Goal: Register for event/course

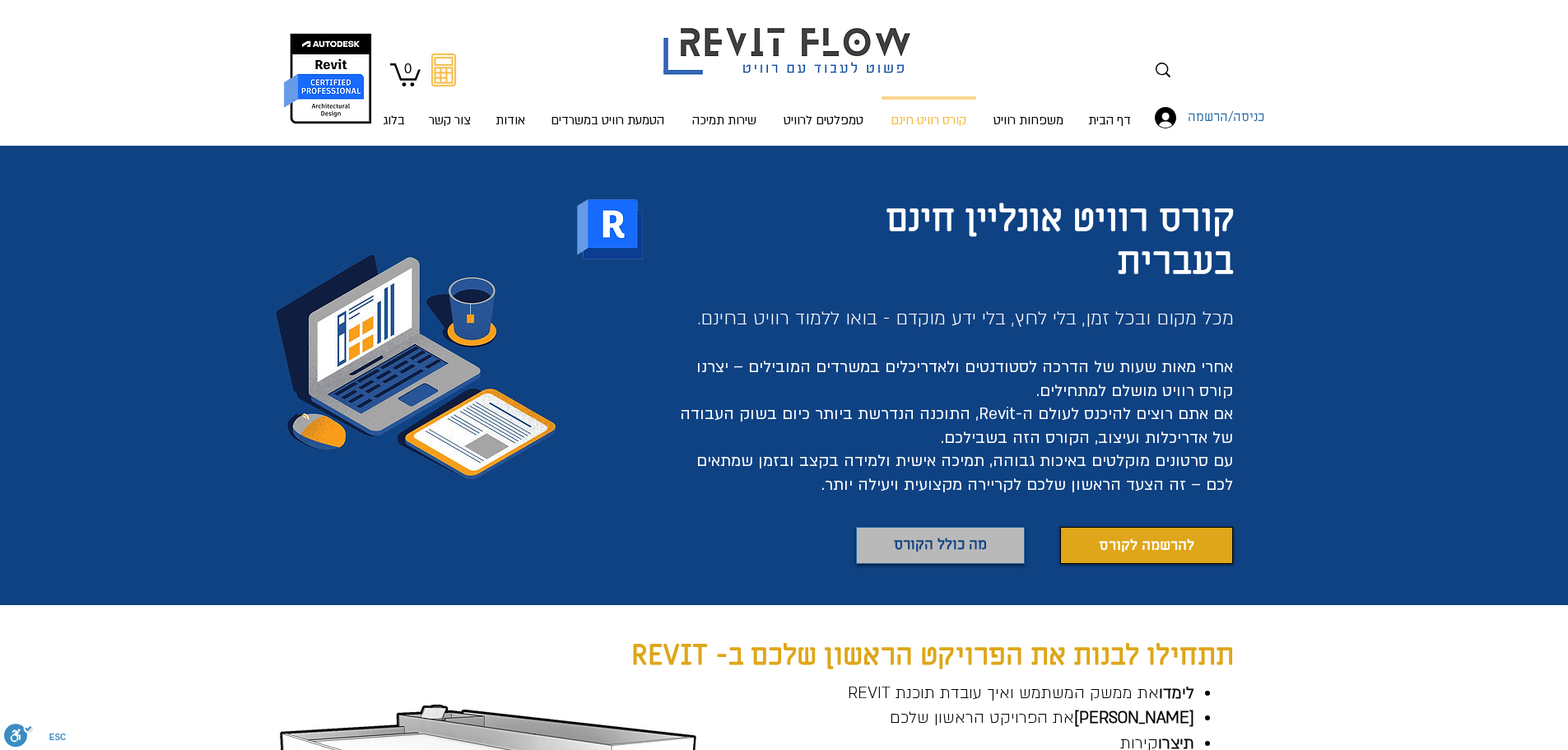
click at [903, 547] on span "מה כולל הקורס" at bounding box center [940, 545] width 93 height 24
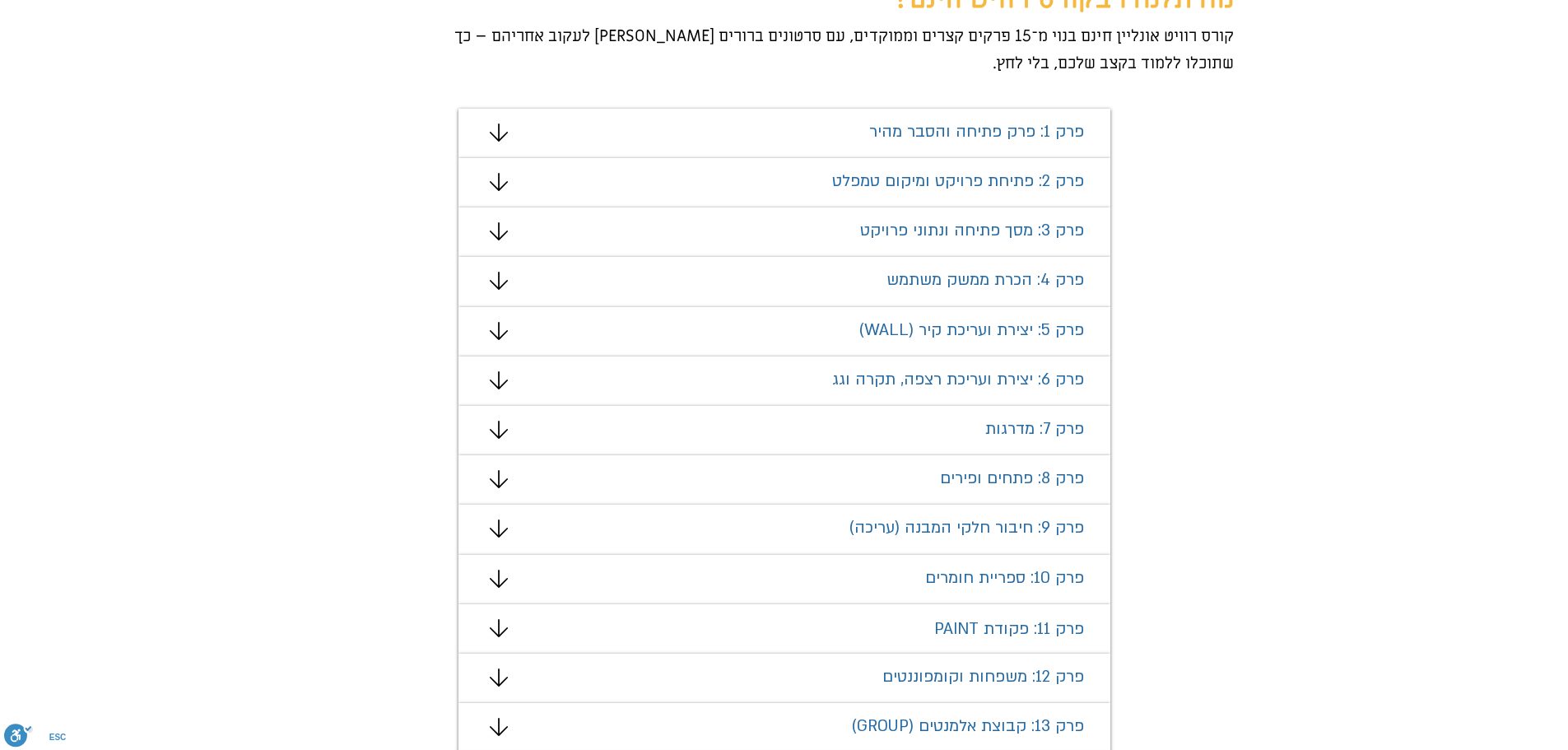
scroll to position [1051, 0]
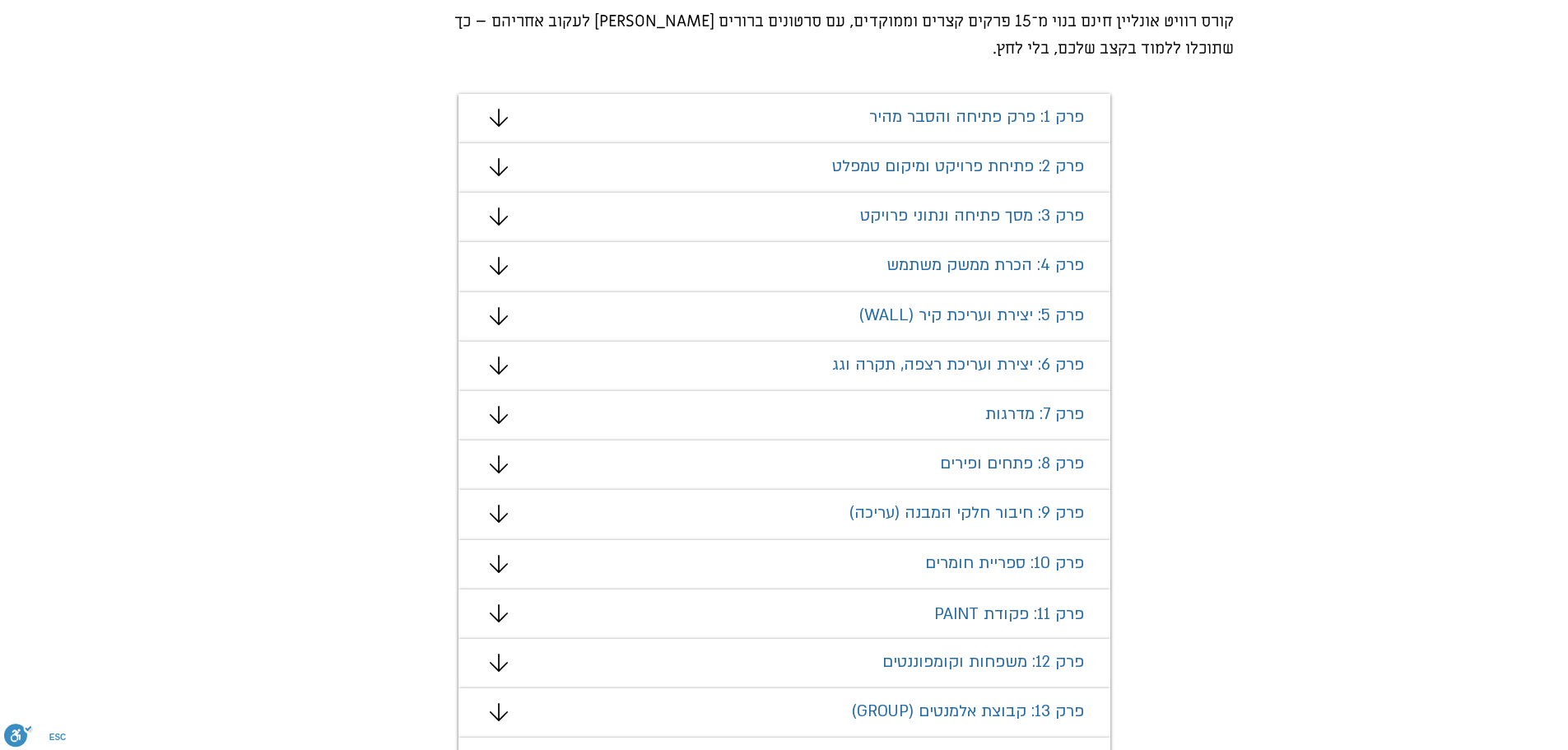
click at [944, 111] on span "פרק 1: פרק פתיחה והסבר מהיר" at bounding box center [977, 117] width 215 height 21
click at [495, 119] on icon "#comp-mafhkw9q2 svg [data-color="1"] {fill: #000000;}" at bounding box center [498, 118] width 18 height 18
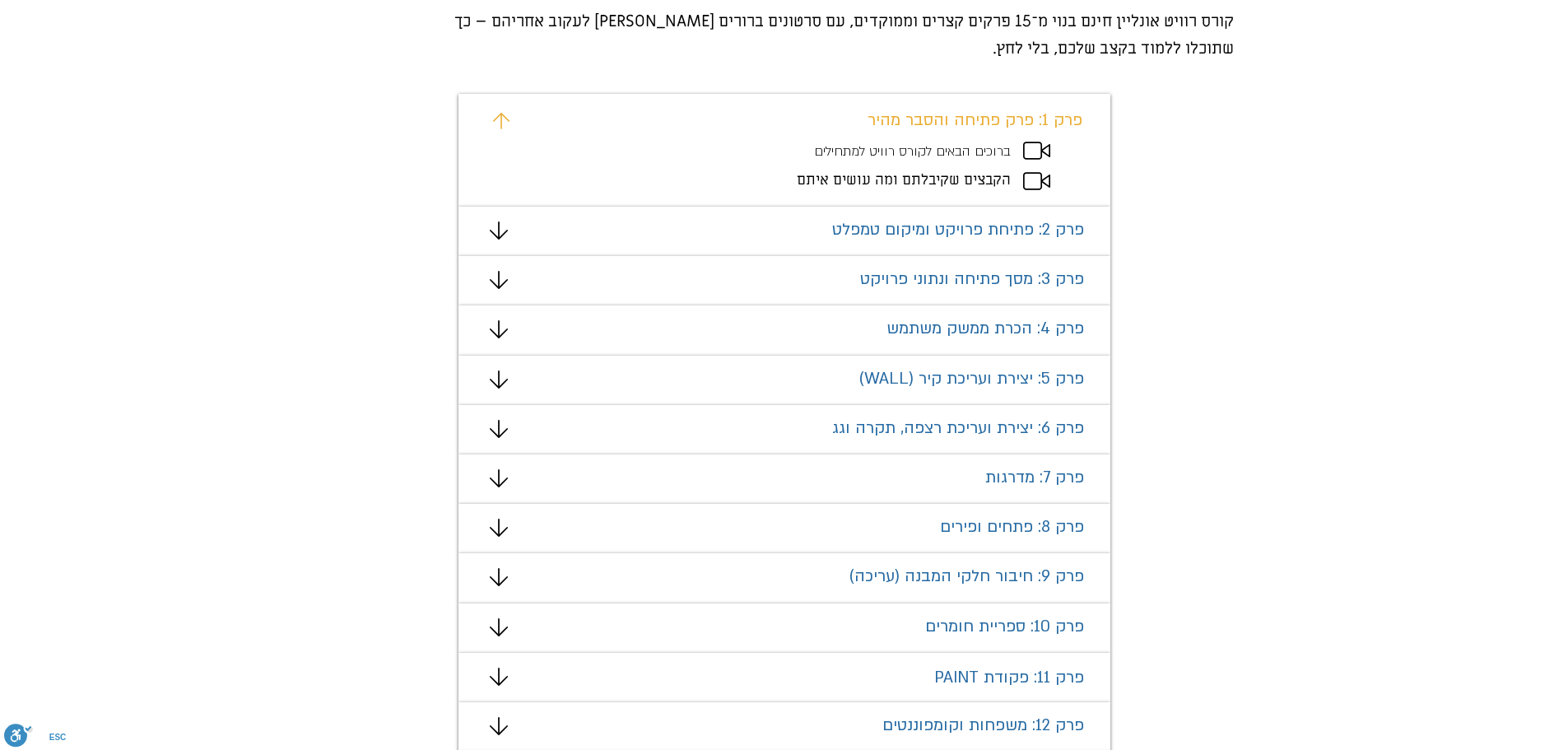
click at [971, 177] on span "הקבצים שקיבלתם ומה עושים איתם" at bounding box center [903, 179] width 214 height 19
click at [901, 178] on span "הקבצים שקיבלתם ומה עושים איתם" at bounding box center [903, 179] width 214 height 19
click at [850, 183] on span "הקבצים שקיבלתם ומה עושים איתם" at bounding box center [903, 179] width 214 height 19
click at [936, 137] on div "מצגת" at bounding box center [784, 150] width 651 height 113
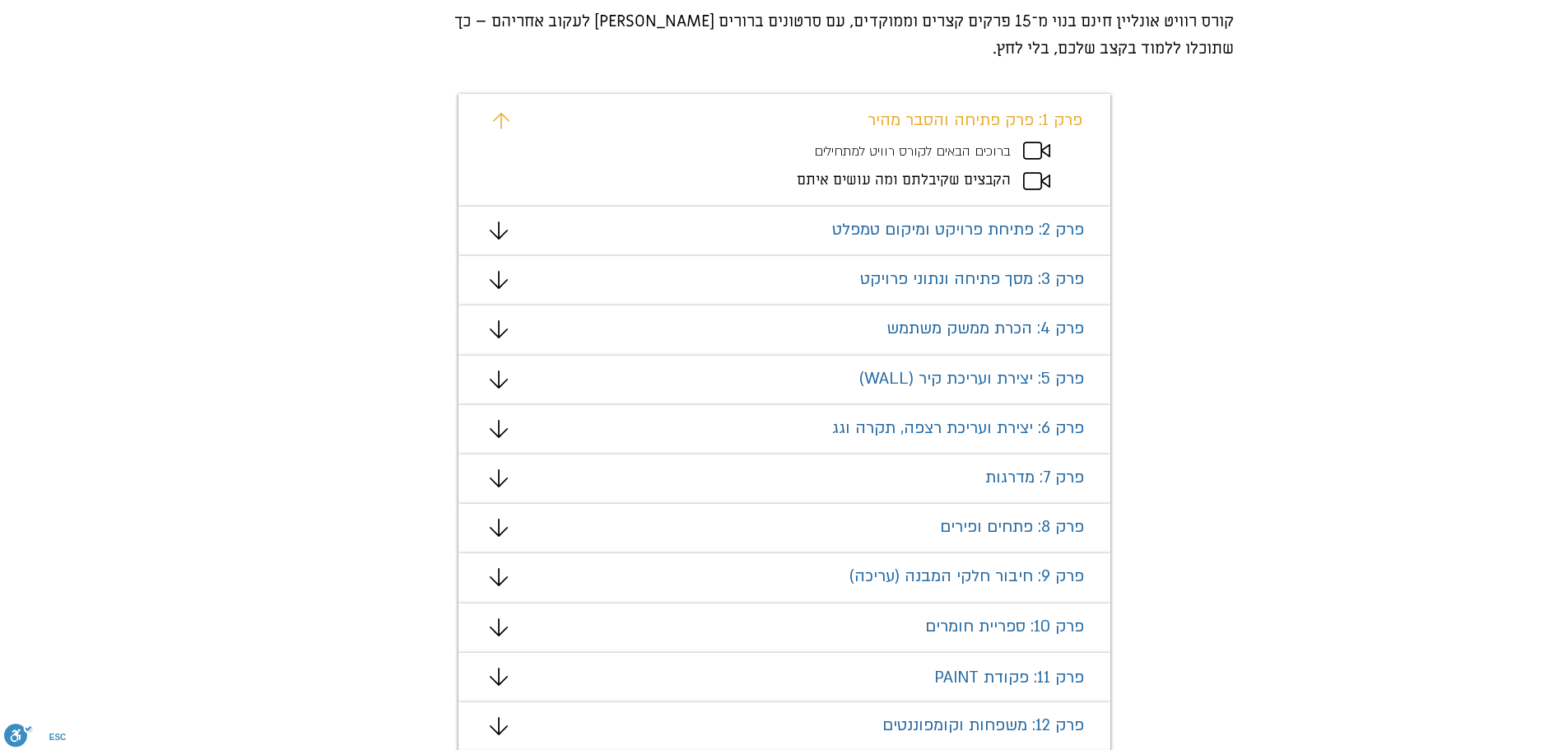
click at [974, 151] on span "ברוכים הבאים לקורס רוויט למתחילים" at bounding box center [912, 152] width 197 height 18
click at [976, 153] on span "ברוכים הבאים לקורס רוויט למתחילים" at bounding box center [912, 152] width 197 height 18
click at [1049, 153] on icon "מצגת" at bounding box center [1036, 151] width 27 height 18
click at [1042, 148] on icon "מצגת" at bounding box center [1036, 151] width 27 height 18
click at [493, 119] on icon "#comp-mafhkw9v svg [data-color="1"] {fill: #EAAD32;}" at bounding box center [501, 121] width 17 height 17
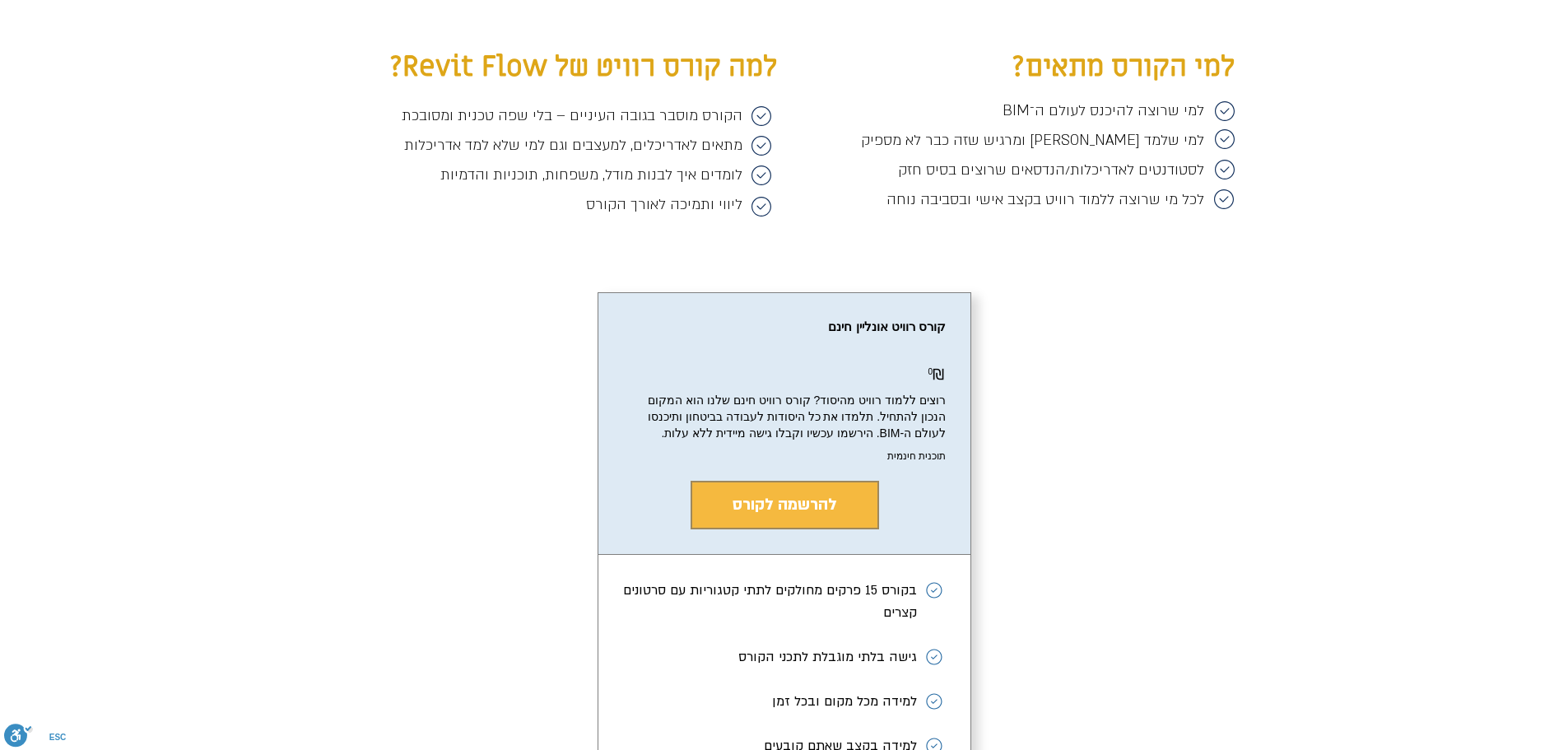
scroll to position [2838, 0]
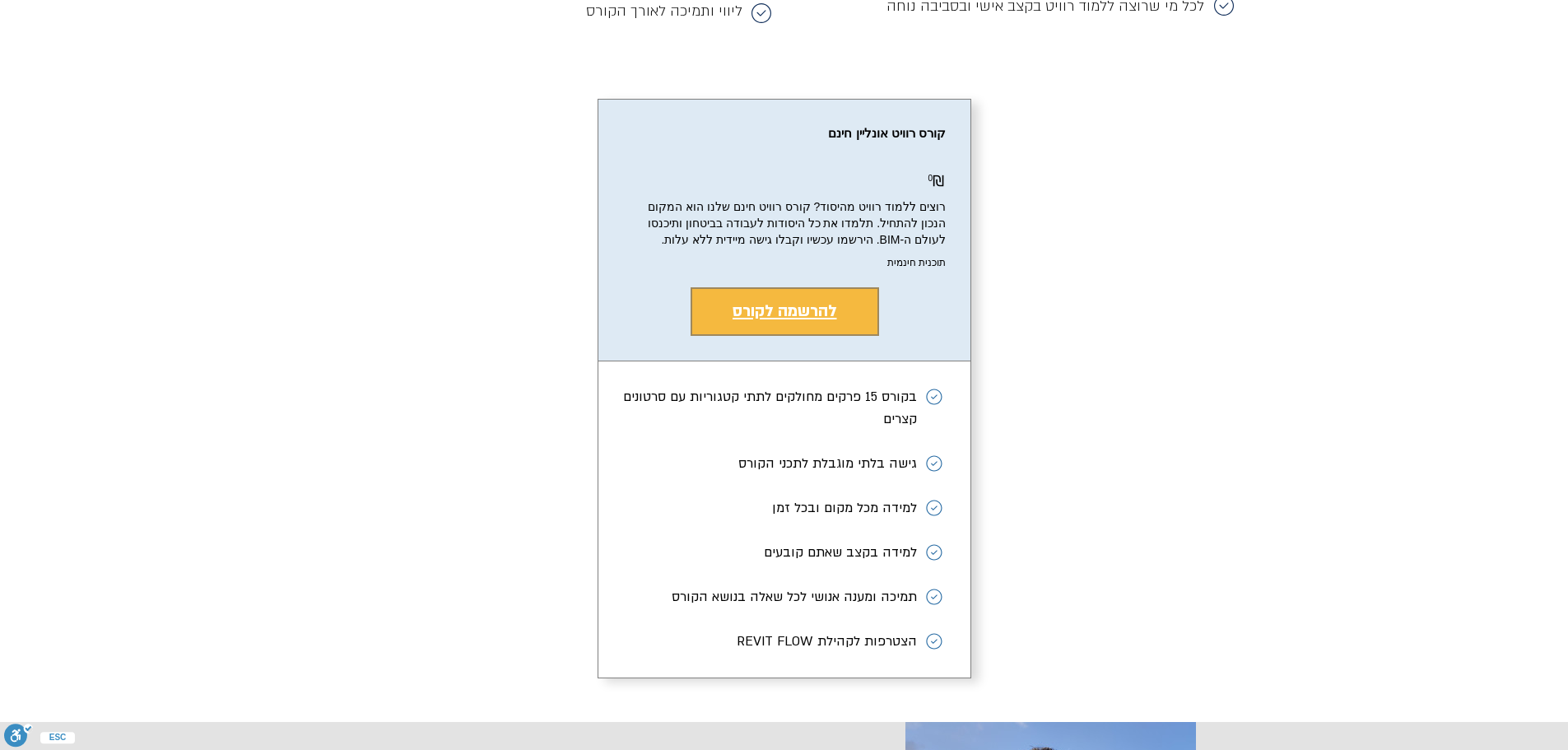
click at [818, 330] on button "להרשמה לקורס" at bounding box center [784, 311] width 189 height 49
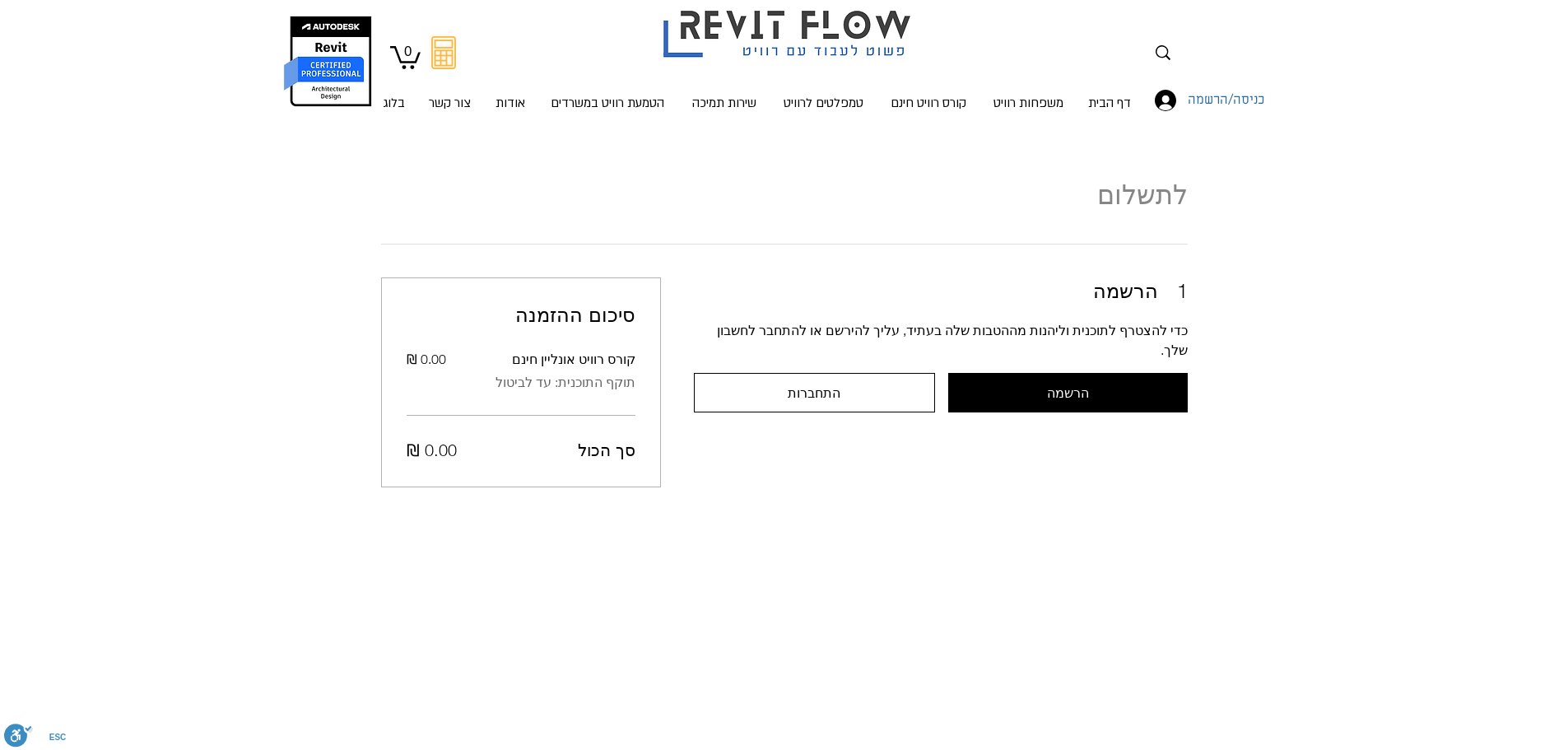
scroll to position [18, 0]
click at [1076, 400] on div "1 הרשמה כדי להצטרף לתוכנית וליהנות מההטבות שלה בעתיד, עליך להירשם או להתחבר לחש…" at bounding box center [784, 381] width 807 height 210
click at [1069, 385] on span "הרשמה" at bounding box center [1067, 392] width 42 height 15
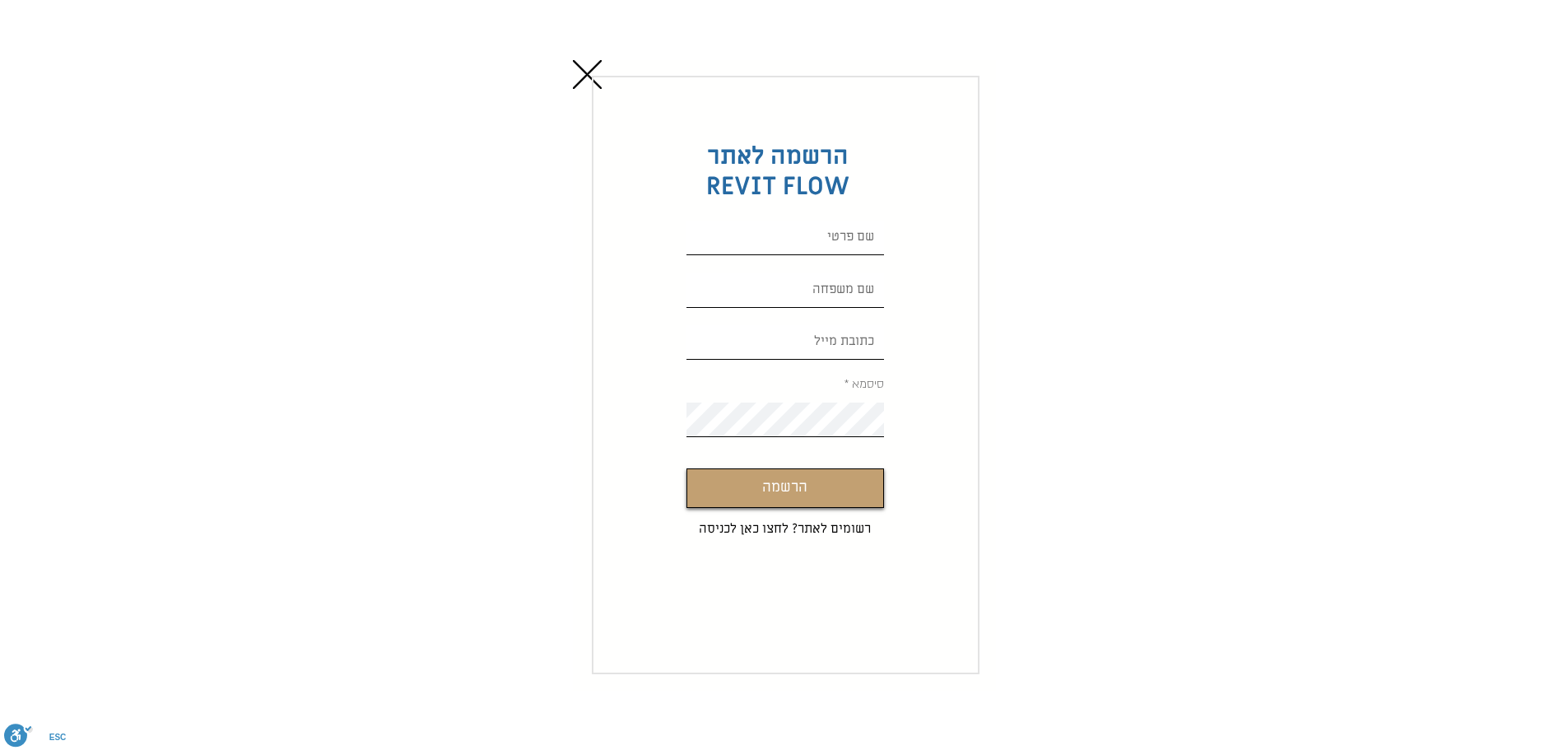
scroll to position [0, 0]
click at [582, 55] on div "Custom Signup" at bounding box center [784, 375] width 1568 height 750
click at [581, 69] on icon "חזרה לאתר" at bounding box center [587, 74] width 28 height 28
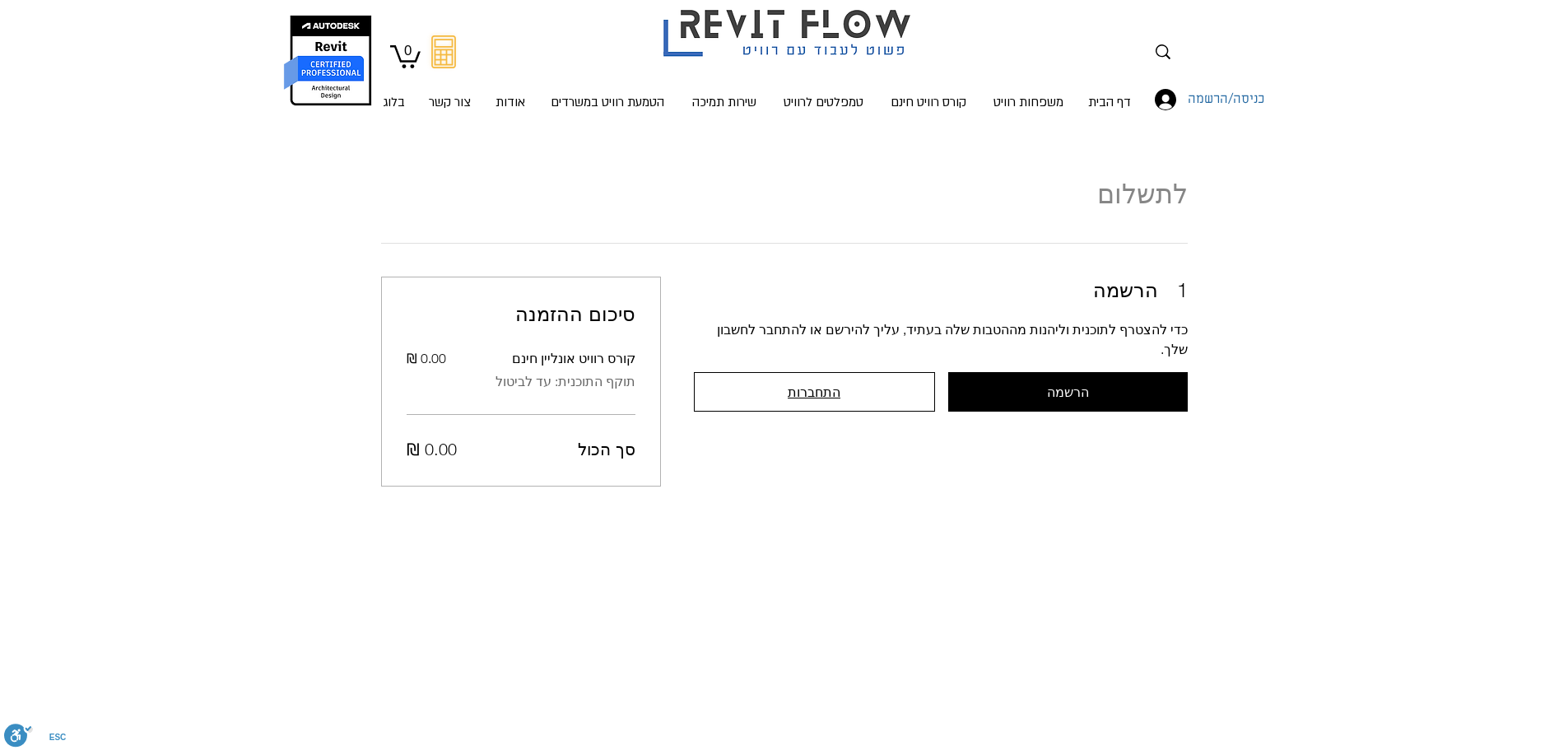
click at [875, 372] on button "התחברות" at bounding box center [815, 392] width 241 height 40
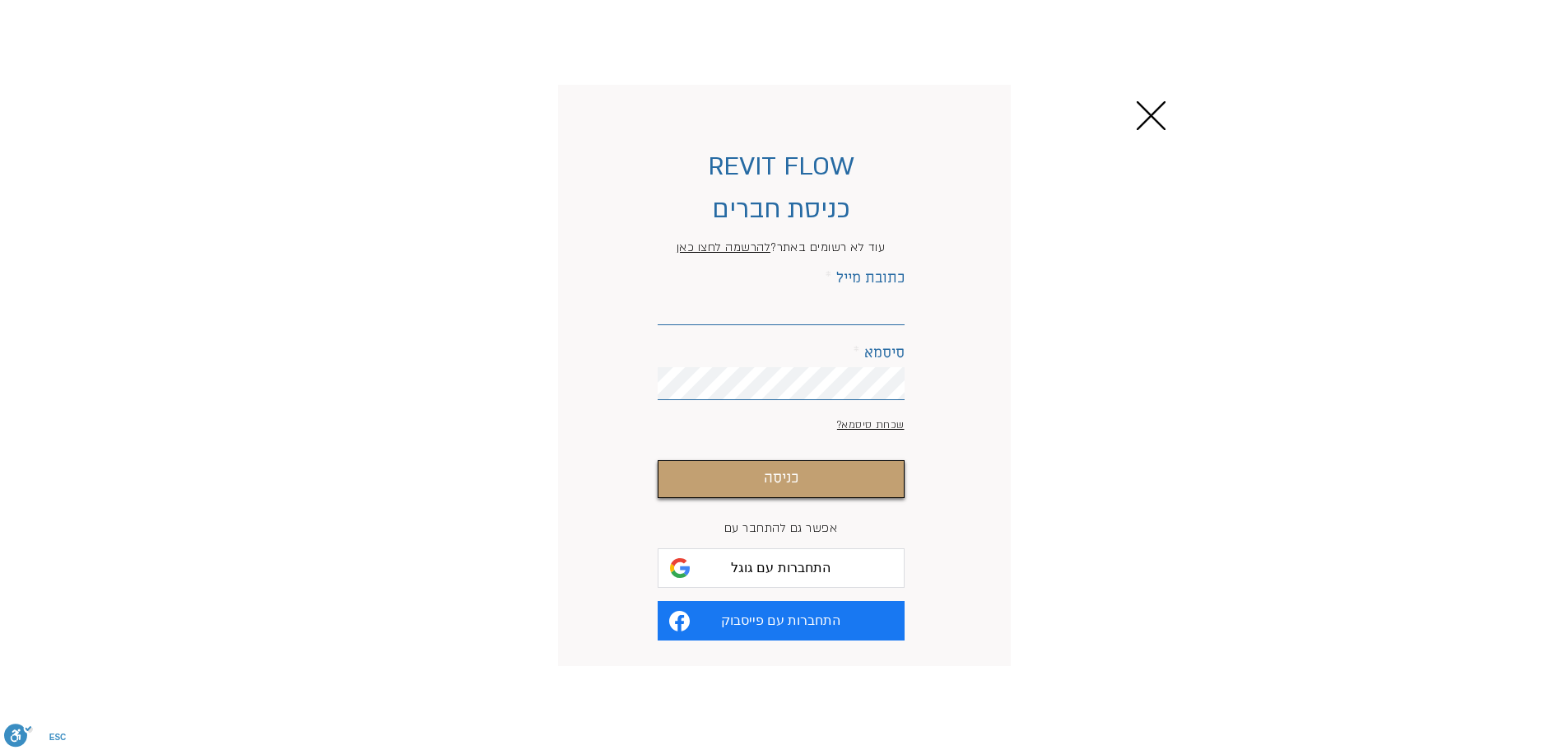
scroll to position [0, 0]
